Goal: Navigation & Orientation: Find specific page/section

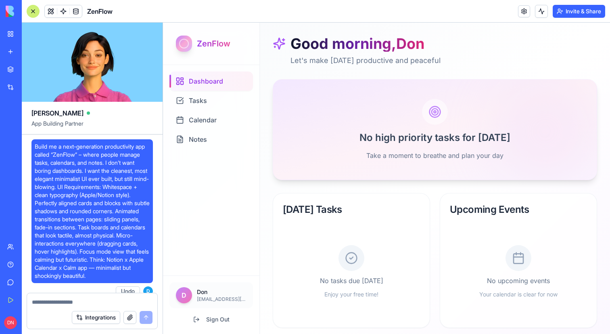
scroll to position [510, 0]
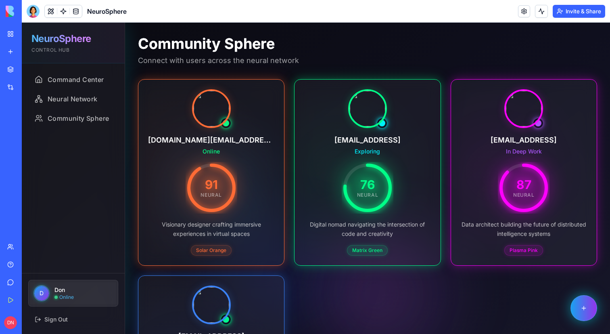
click at [30, 36] on div "My Workspace" at bounding box center [24, 34] width 10 height 8
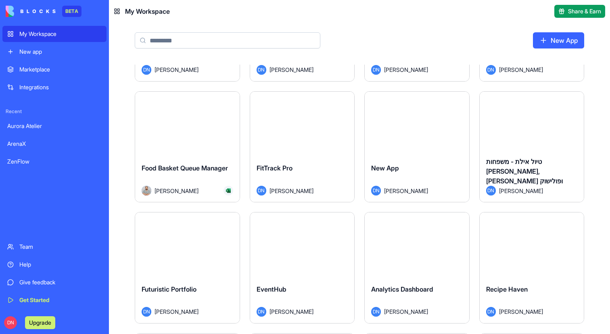
scroll to position [85, 0]
